Goal: Information Seeking & Learning: Learn about a topic

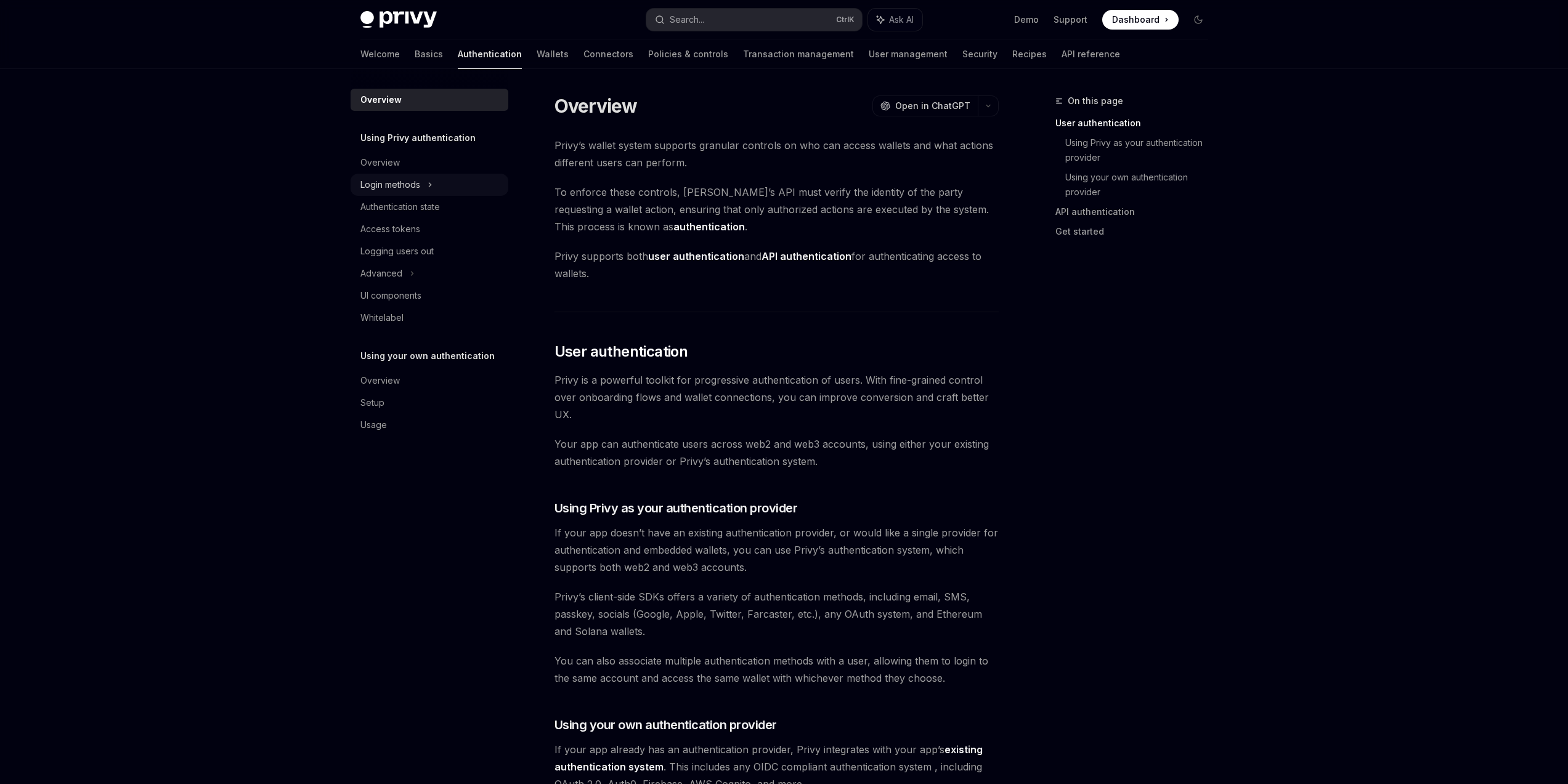
click at [444, 176] on div "Login methods" at bounding box center [429, 185] width 158 height 22
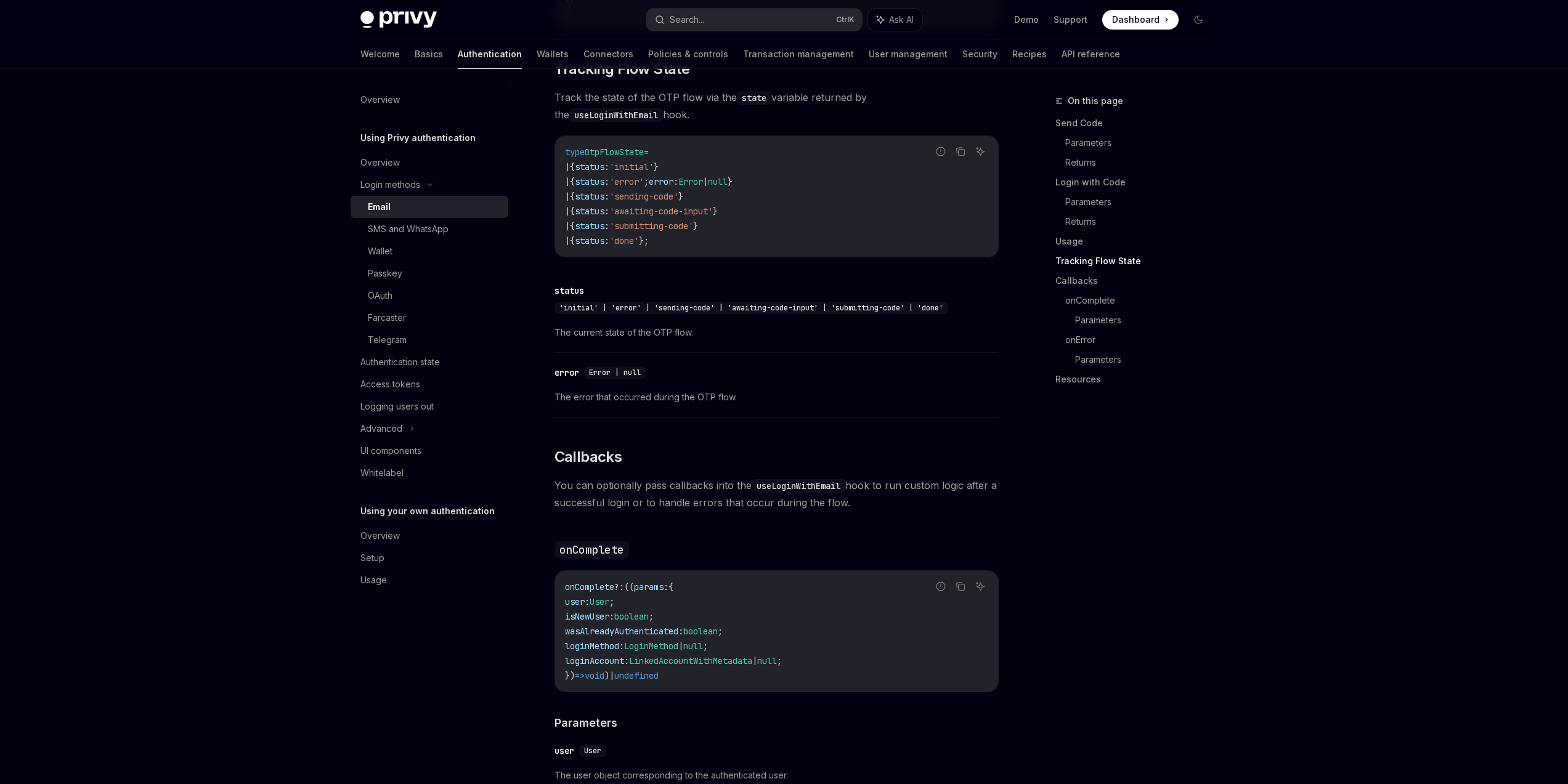
scroll to position [1405, 0]
click at [413, 288] on link "OAuth" at bounding box center [429, 296] width 158 height 22
type textarea "*"
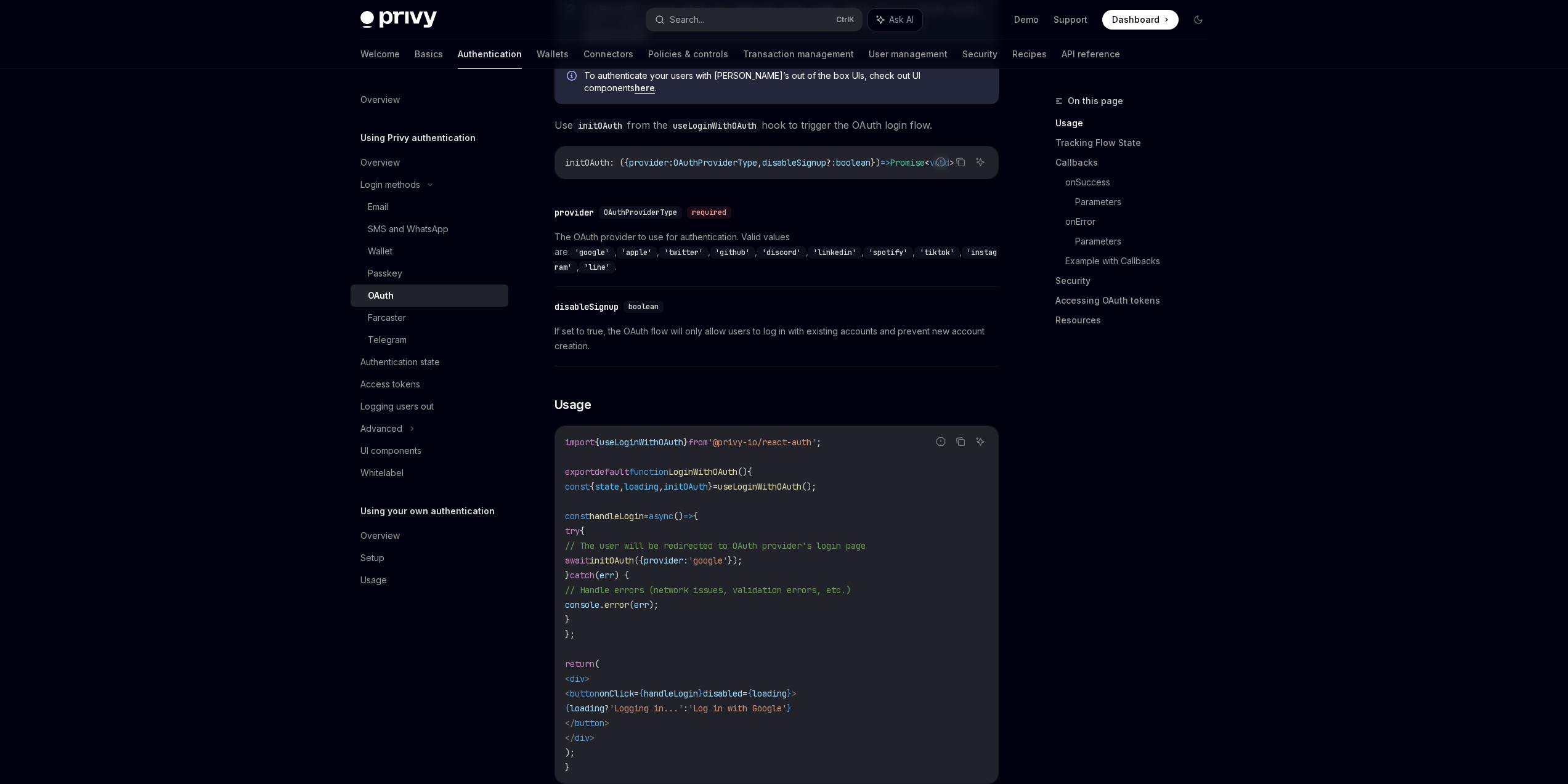
scroll to position [444, 0]
